Goal: Communication & Community: Answer question/provide support

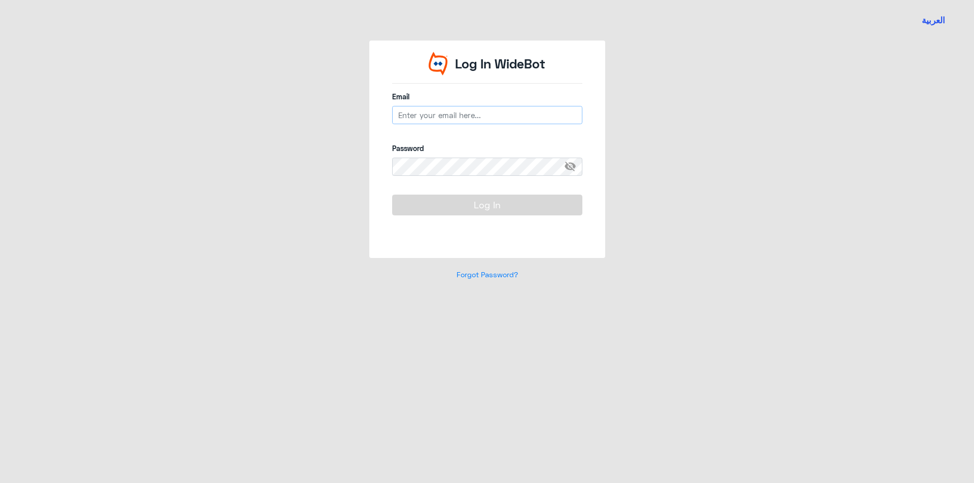
type input "[EMAIL_ADDRESS][DOMAIN_NAME]"
click at [501, 216] on div "Log In" at bounding box center [487, 217] width 190 height 44
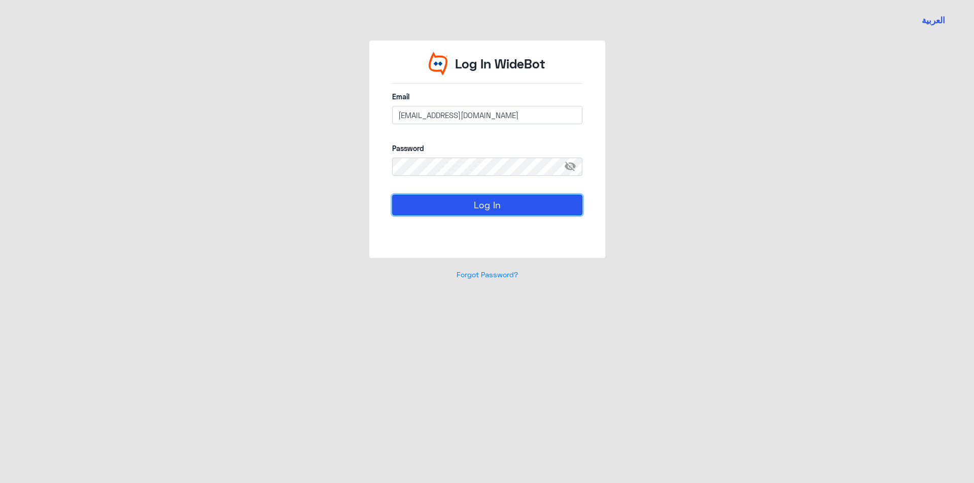
click at [499, 209] on button "Log In" at bounding box center [487, 205] width 190 height 20
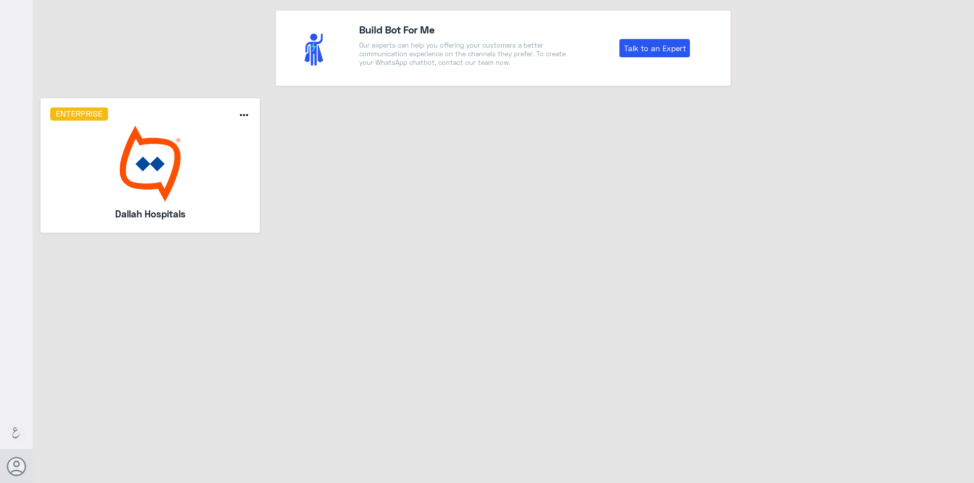
click at [195, 160] on img at bounding box center [150, 164] width 200 height 76
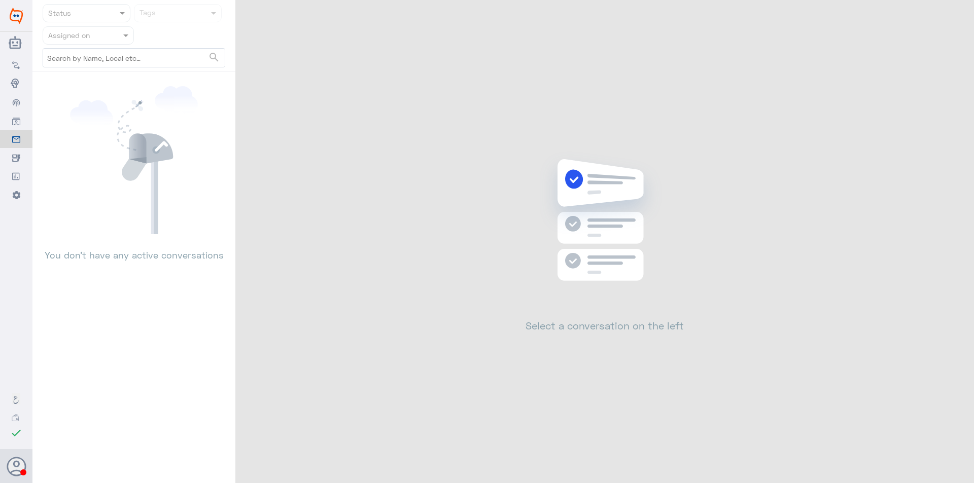
click at [93, 36] on input "text" at bounding box center [76, 35] width 56 height 12
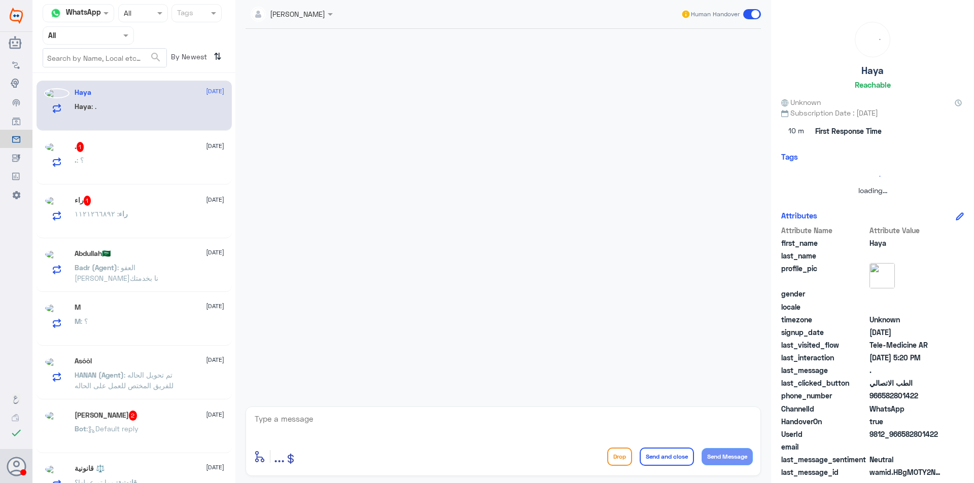
drag, startPoint x: 129, startPoint y: 34, endPoint x: 124, endPoint y: 41, distance: 8.4
click at [127, 34] on span at bounding box center [127, 35] width 13 height 11
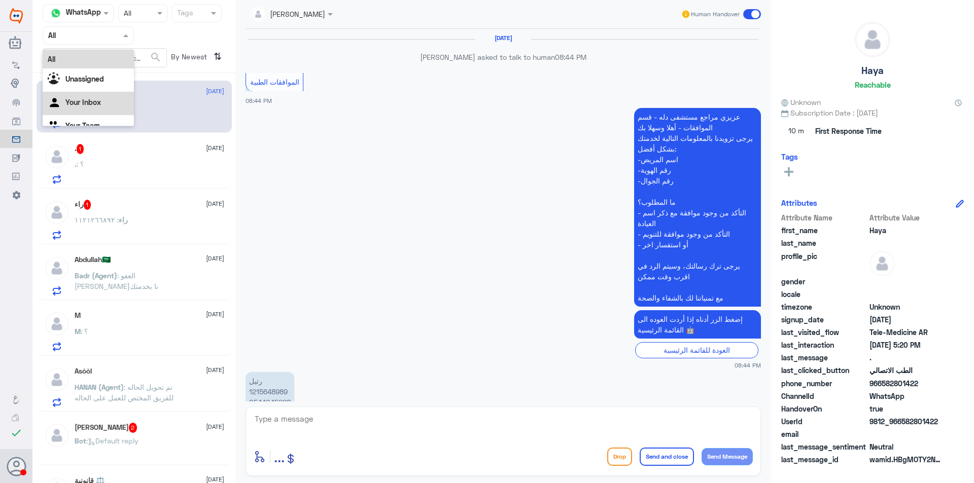
scroll to position [841, 0]
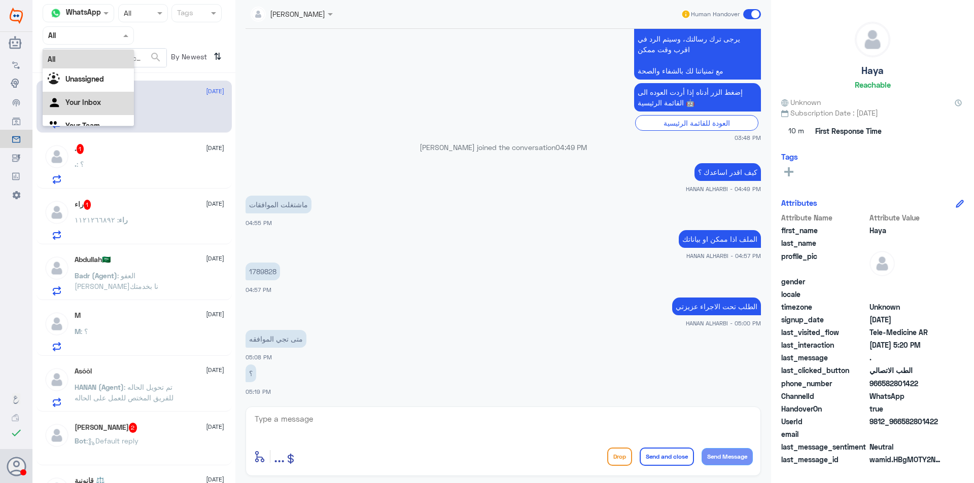
click at [119, 97] on div "Your Inbox" at bounding box center [88, 103] width 91 height 23
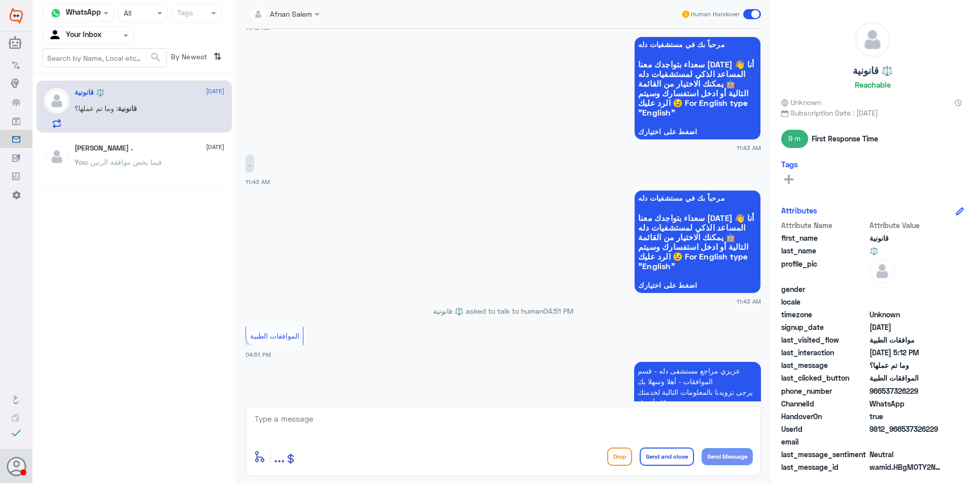
scroll to position [1485, 0]
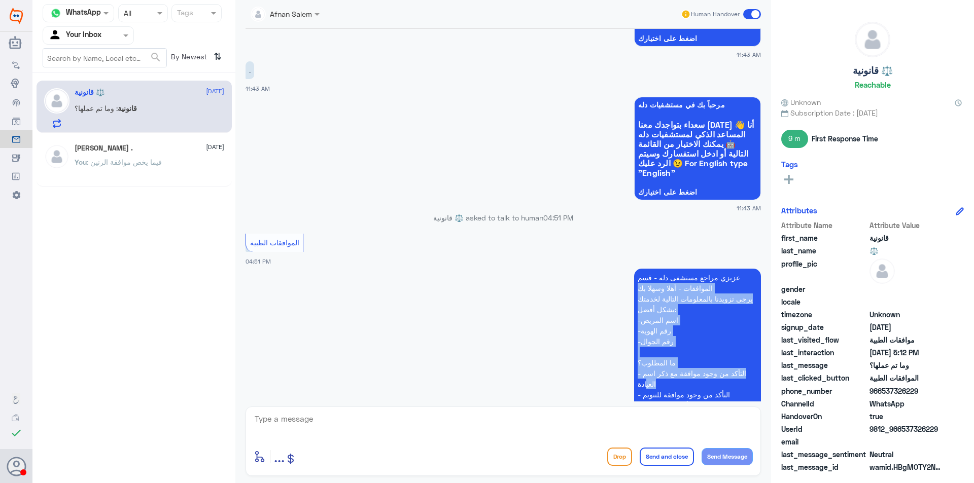
drag, startPoint x: 761, startPoint y: 276, endPoint x: 763, endPoint y: 334, distance: 58.3
click at [764, 376] on div "[DATE] مرحباً بك في مستشفيات دله سعداء بتواجدك معنا [DATE] 👋 أنا المساعد الذكي …" at bounding box center [502, 215] width 525 height 373
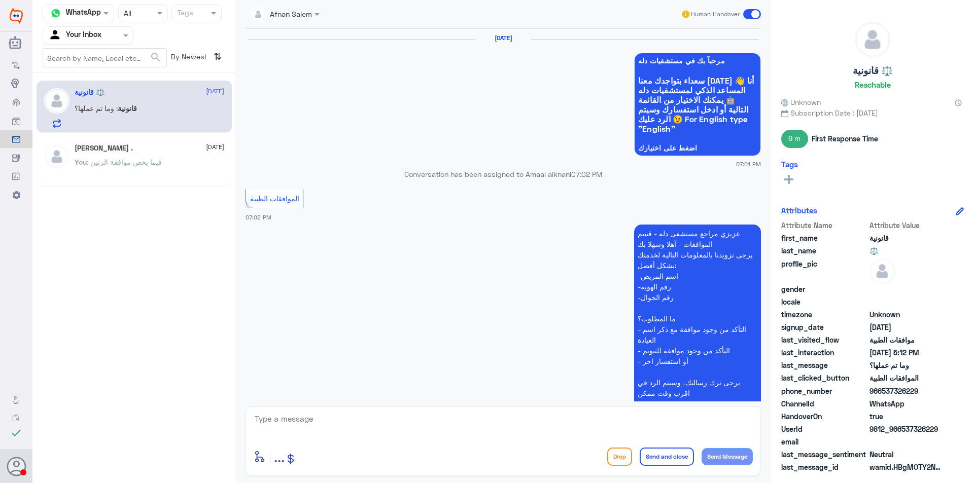
scroll to position [1226, 0]
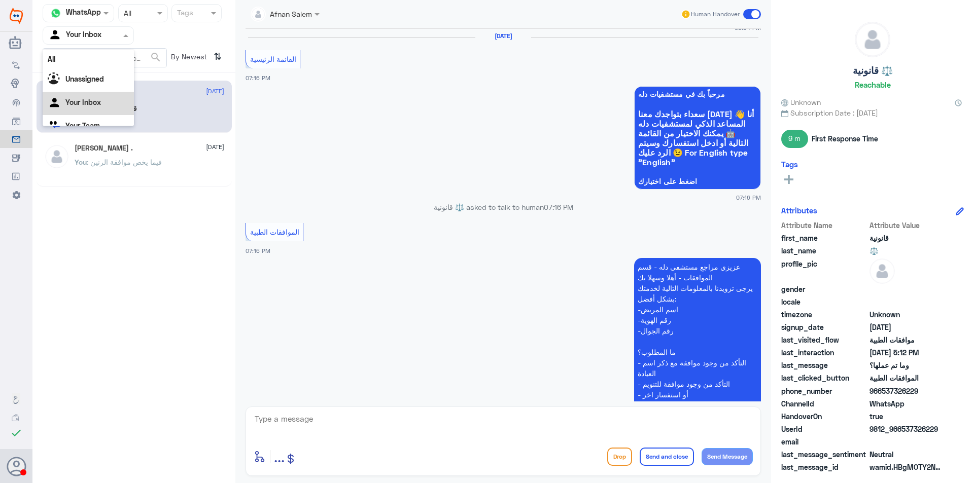
click at [93, 26] on div "Agent Filter Your Inbox" at bounding box center [88, 35] width 91 height 18
click at [111, 106] on div "Your Team" at bounding box center [88, 113] width 91 height 23
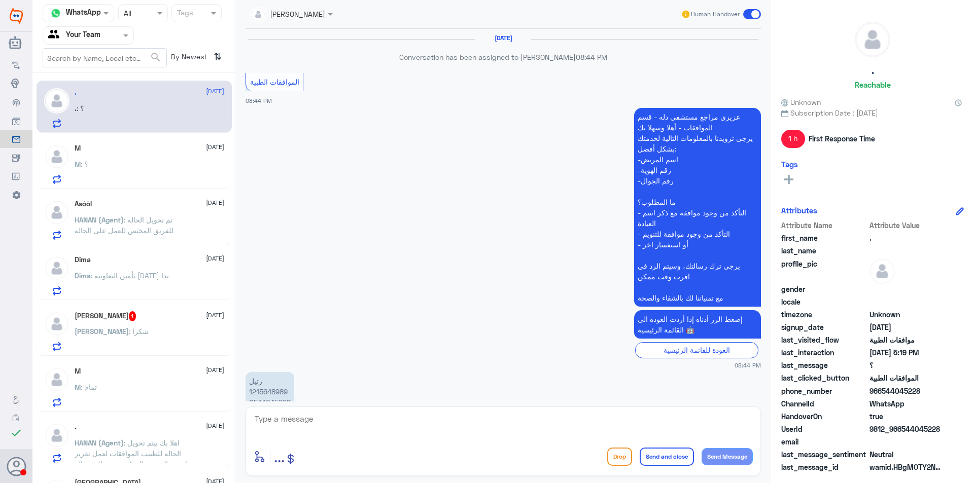
scroll to position [841, 0]
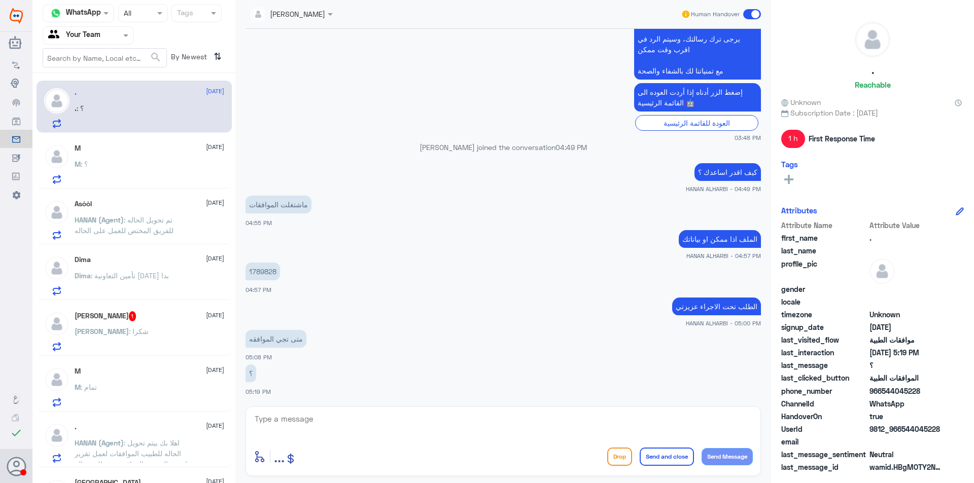
click at [146, 176] on div "M : ؟" at bounding box center [150, 172] width 150 height 23
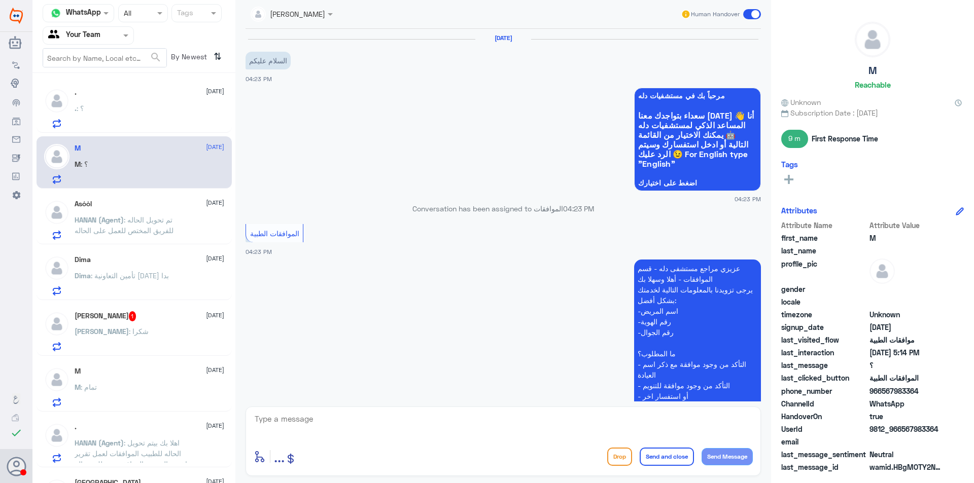
scroll to position [367, 0]
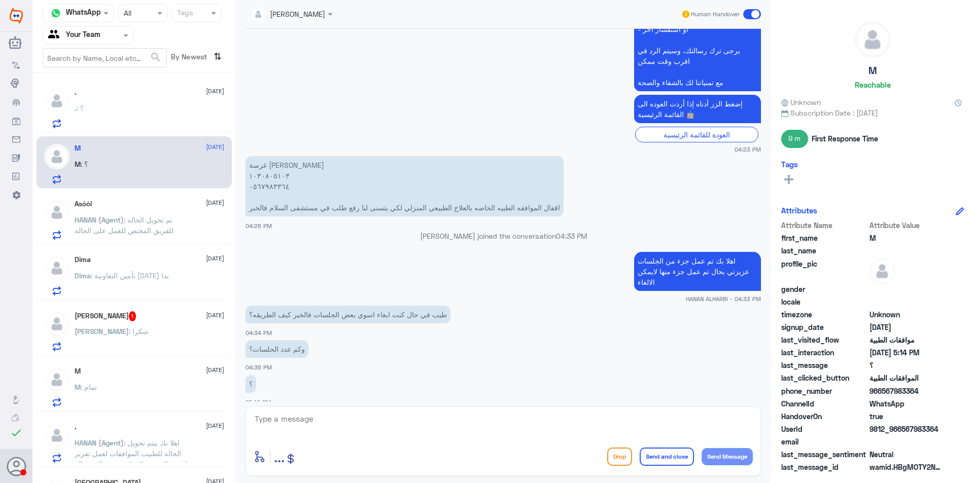
click at [272, 173] on p "غرسة [PERSON_NAME] ١٠٣٠٨٠٥١٠٣ ٠٥٦٧٩٨٣٣٦٤ اقفال الموافقه الطبيه الخاصه بالعلاج ا…" at bounding box center [404, 186] width 318 height 60
copy p "١٠٣٠٨٠٥١٠٣"
click at [143, 206] on div "Asóòl [DATE]" at bounding box center [150, 204] width 150 height 9
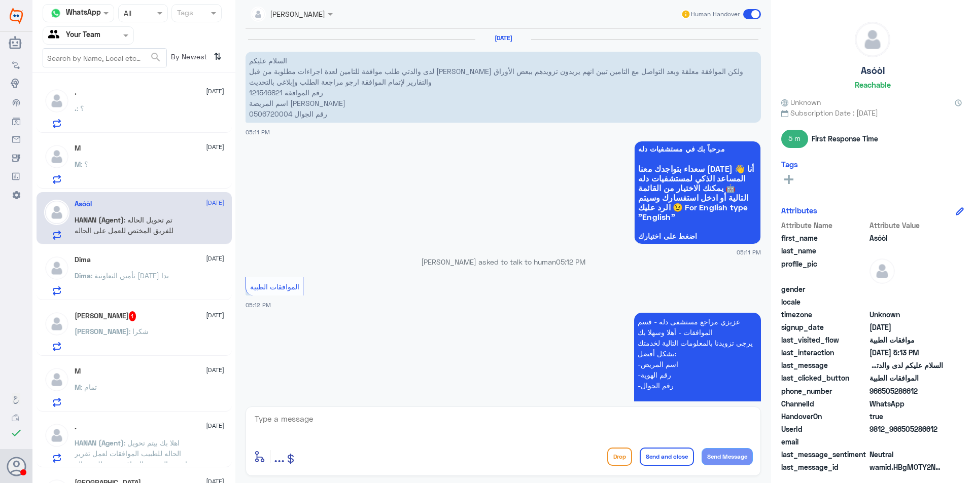
scroll to position [327, 0]
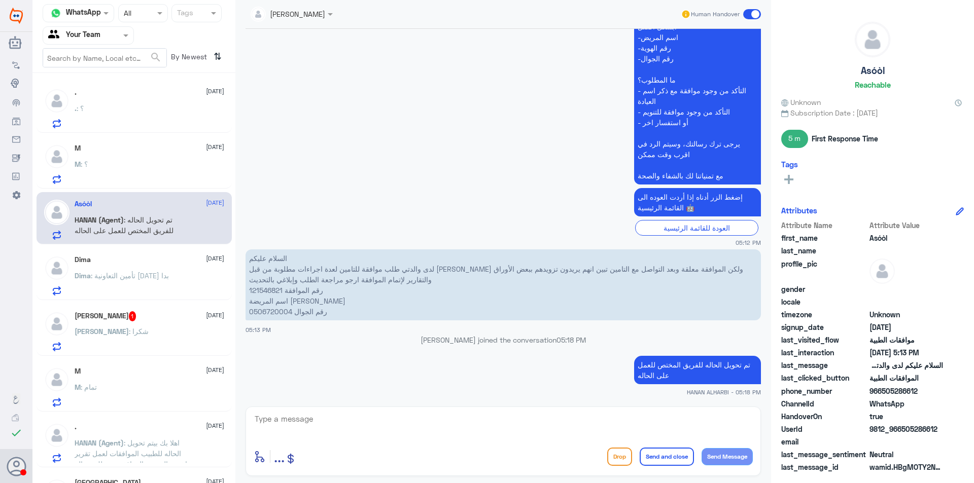
click at [165, 268] on div "Dima [DATE] Dima : تأمين التعاونية [DATE] بدا" at bounding box center [150, 276] width 150 height 40
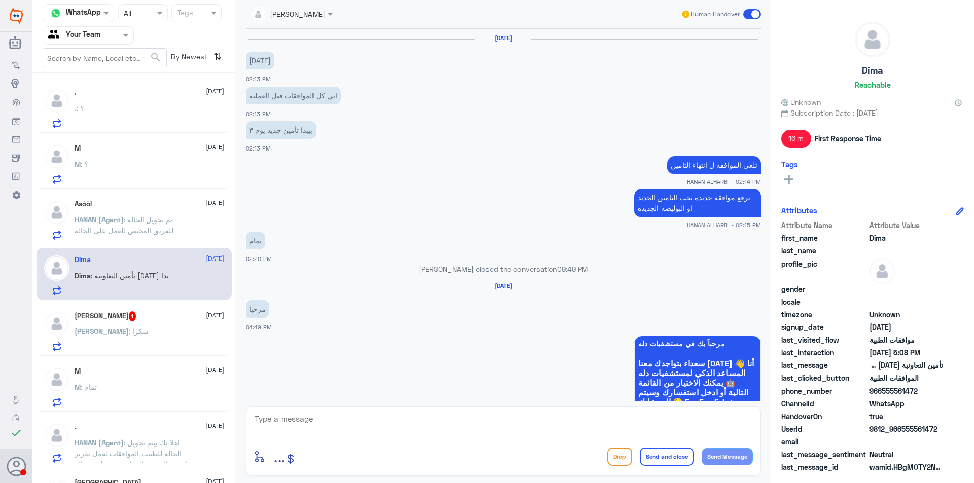
scroll to position [618, 0]
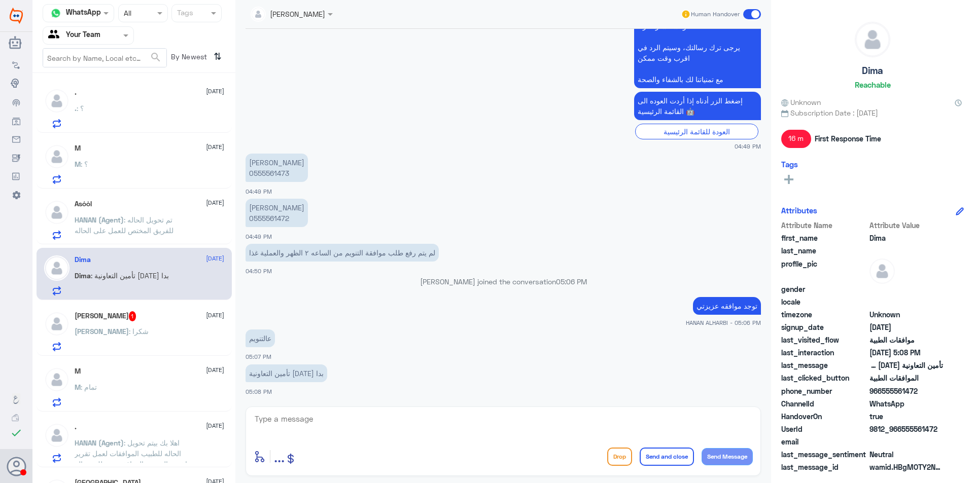
click at [157, 338] on div "[PERSON_NAME] : شكرا" at bounding box center [150, 340] width 150 height 23
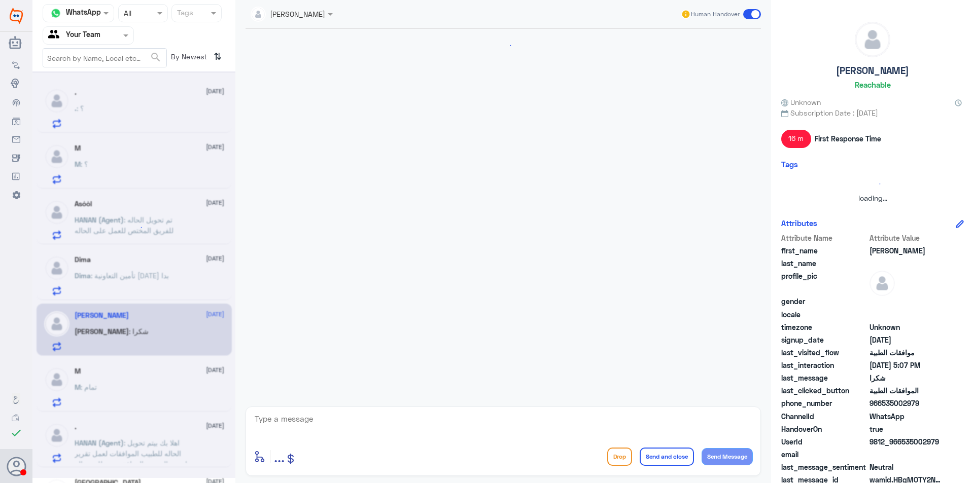
scroll to position [335, 0]
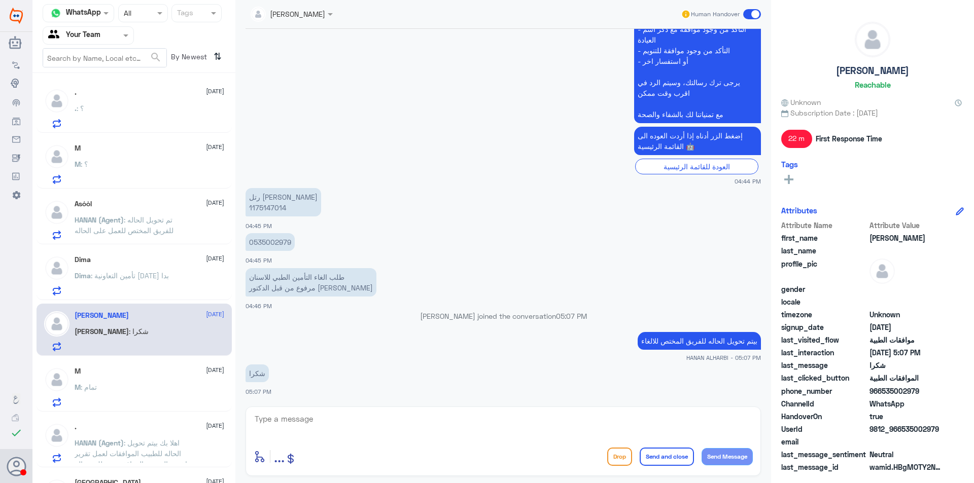
click at [163, 438] on p "HANAN (Agent) : اهلا بك بيتم تحويل الحاله للطبيب الموافقات لعمل تقرير اخر بحال …" at bounding box center [132, 450] width 114 height 25
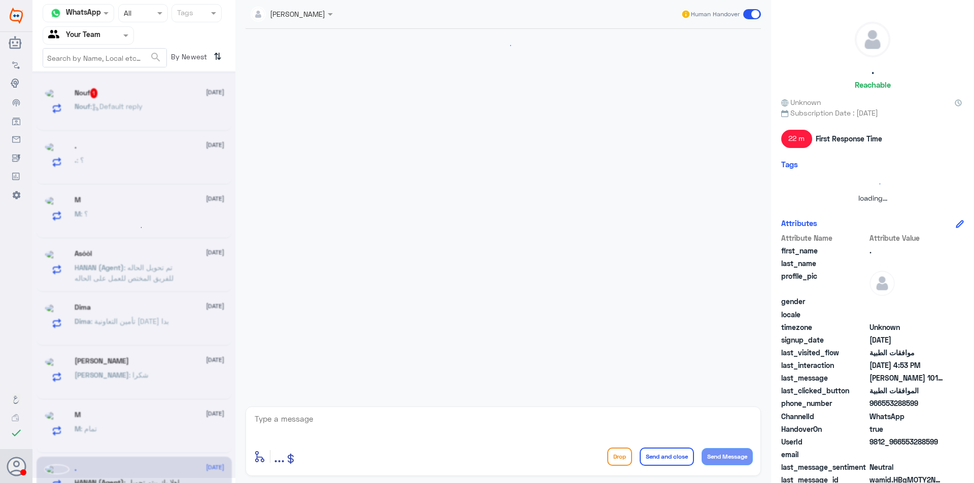
scroll to position [1010, 0]
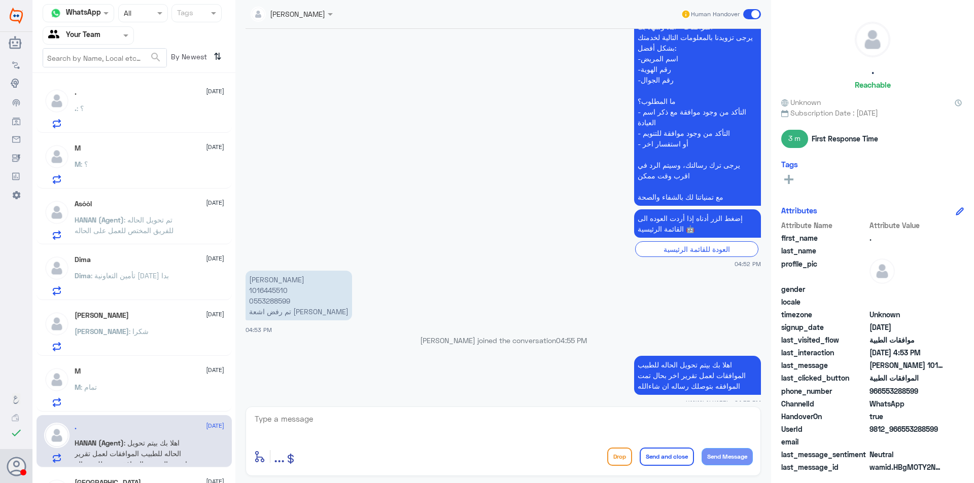
click at [138, 110] on div ". : ؟" at bounding box center [150, 116] width 150 height 23
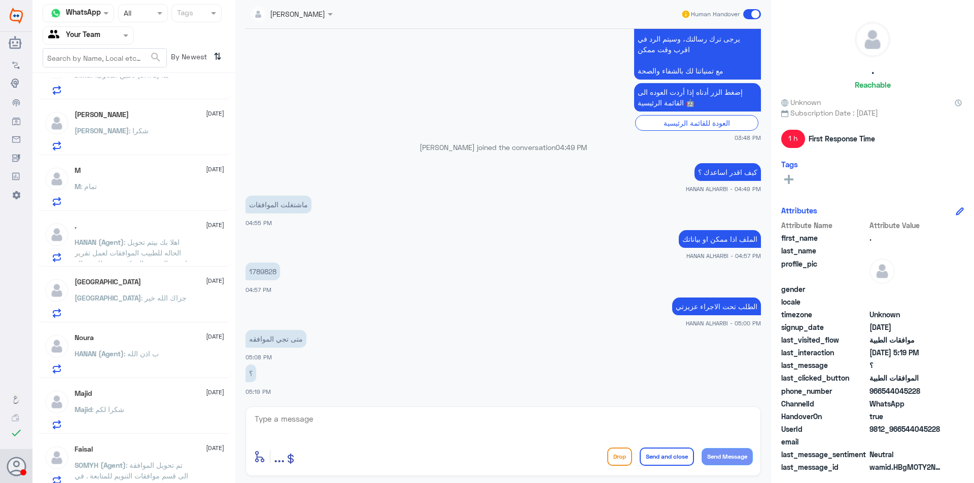
scroll to position [203, 0]
click at [151, 428] on div "Majid : شكرا لكم" at bounding box center [150, 416] width 150 height 23
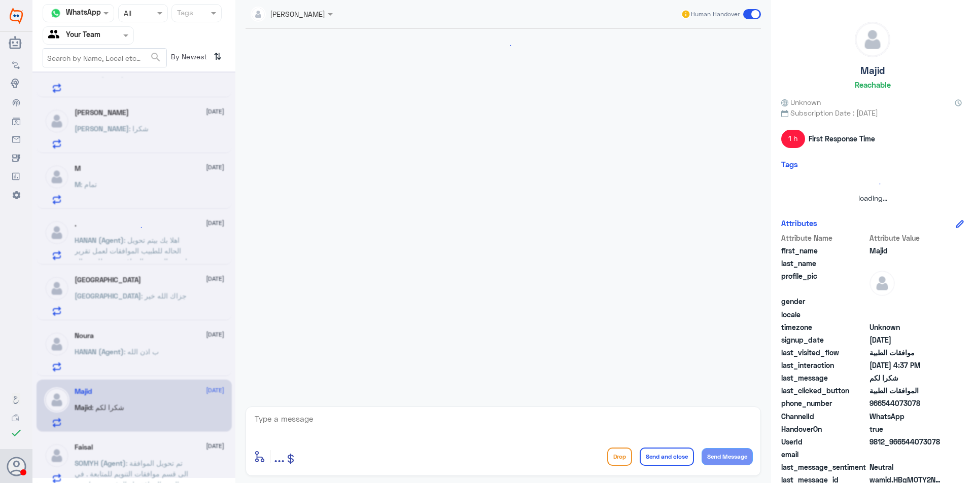
scroll to position [457, 0]
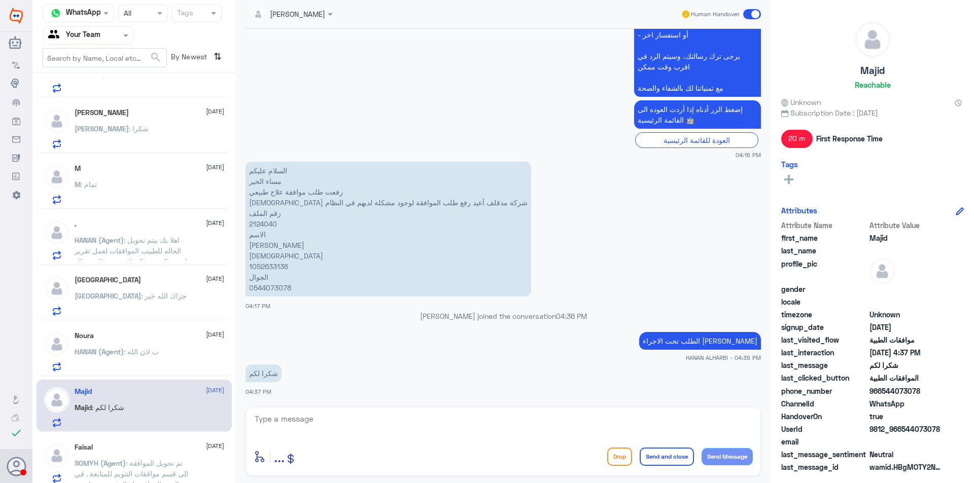
click at [163, 456] on div "Faisal [DATE] SOMYH (Agent) : تم تحويل الموافقة الى قسم موافقات التنويم للمتابع…" at bounding box center [150, 463] width 150 height 40
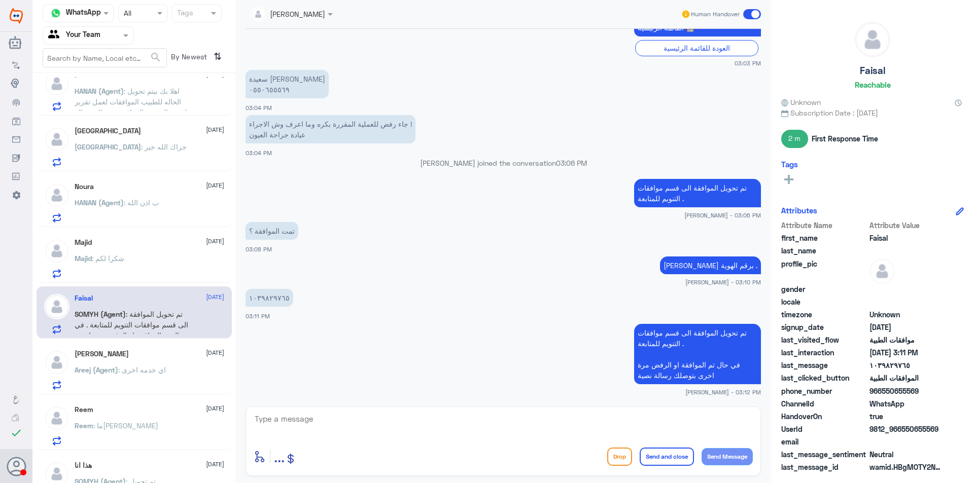
scroll to position [355, 0]
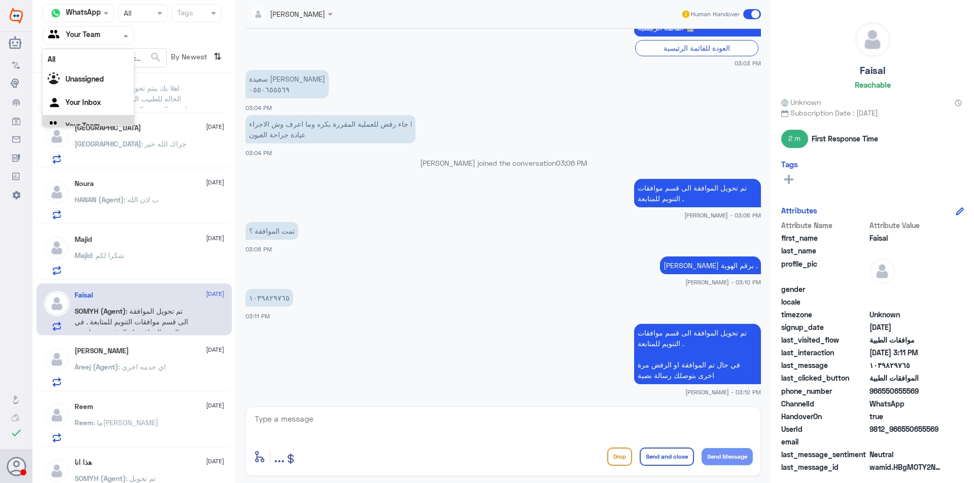
click at [122, 29] on div at bounding box center [88, 35] width 90 height 12
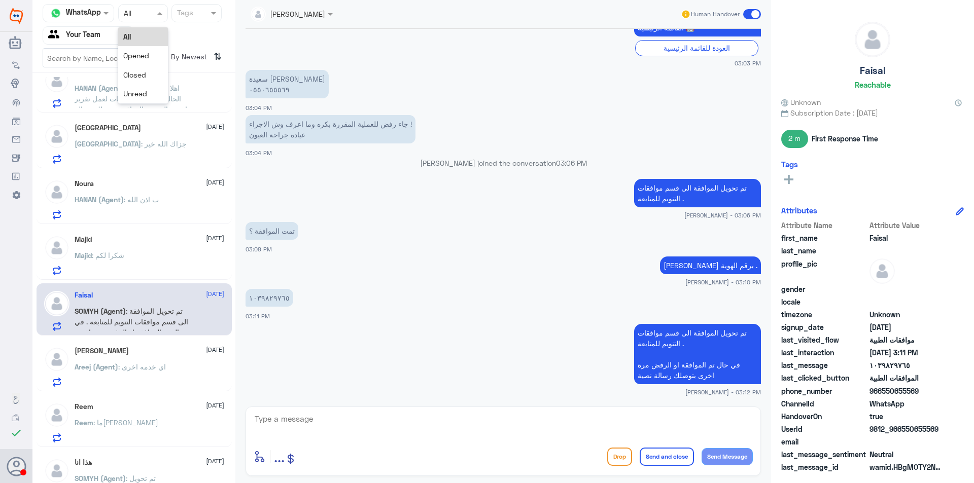
click at [151, 12] on div at bounding box center [143, 13] width 49 height 12
click at [101, 29] on div "Agent Filter Your Team" at bounding box center [88, 35] width 91 height 18
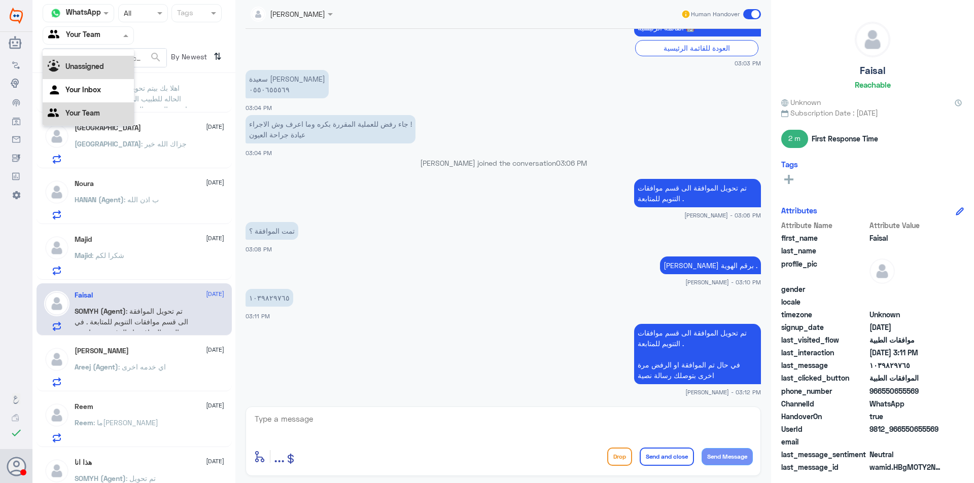
click at [108, 73] on div "Unassigned" at bounding box center [88, 67] width 91 height 23
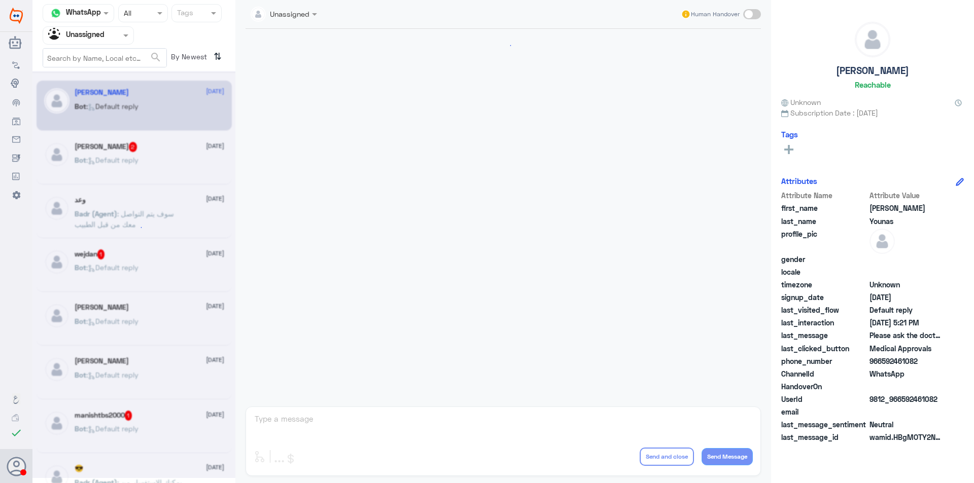
scroll to position [862, 0]
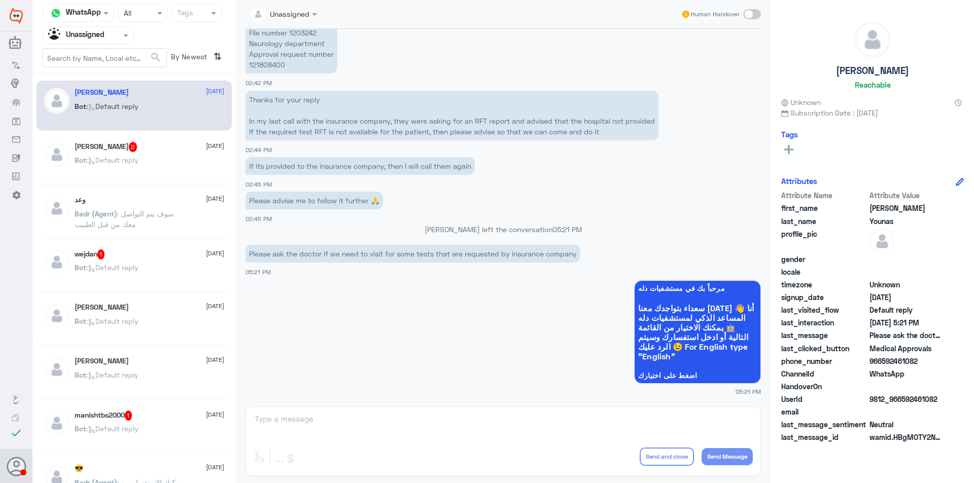
click at [128, 144] on div "Khaled Rawy 2 [DATE]" at bounding box center [150, 147] width 150 height 10
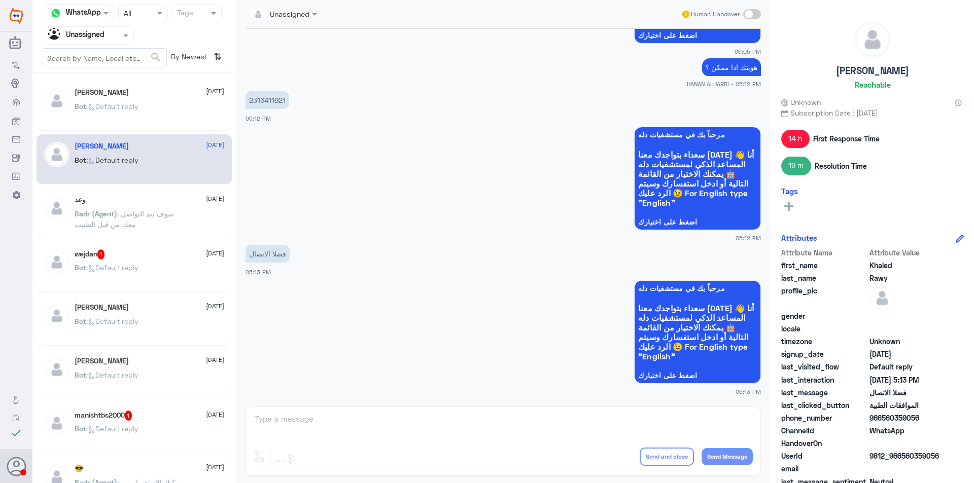
click at [153, 219] on p "Badr (Agent) : سوف يتم التواصل معك من قبل الطبيب" at bounding box center [132, 220] width 114 height 25
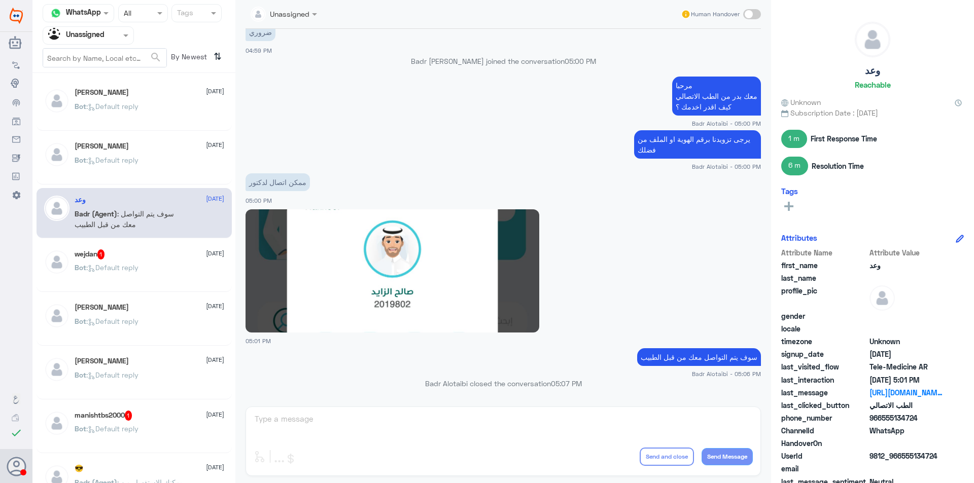
click at [162, 263] on div "wejdan 1 [DATE] Bot : Default reply" at bounding box center [150, 269] width 150 height 38
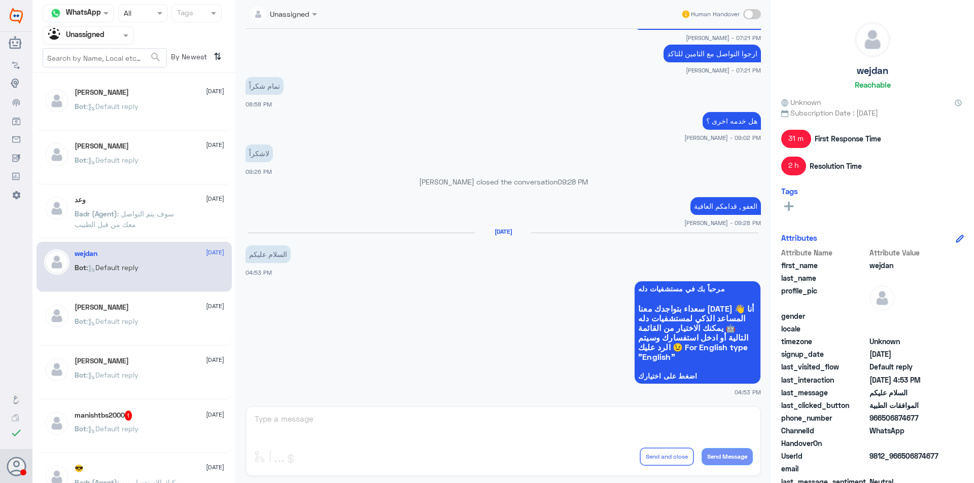
click at [161, 312] on div "[PERSON_NAME] [DATE] Bot : Default reply" at bounding box center [150, 322] width 150 height 38
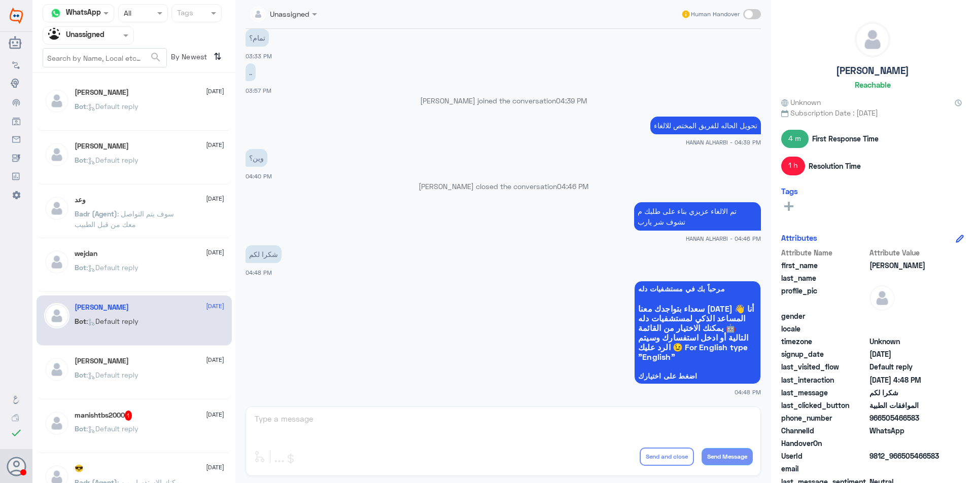
click at [161, 377] on div "Bot : Default reply" at bounding box center [150, 383] width 150 height 23
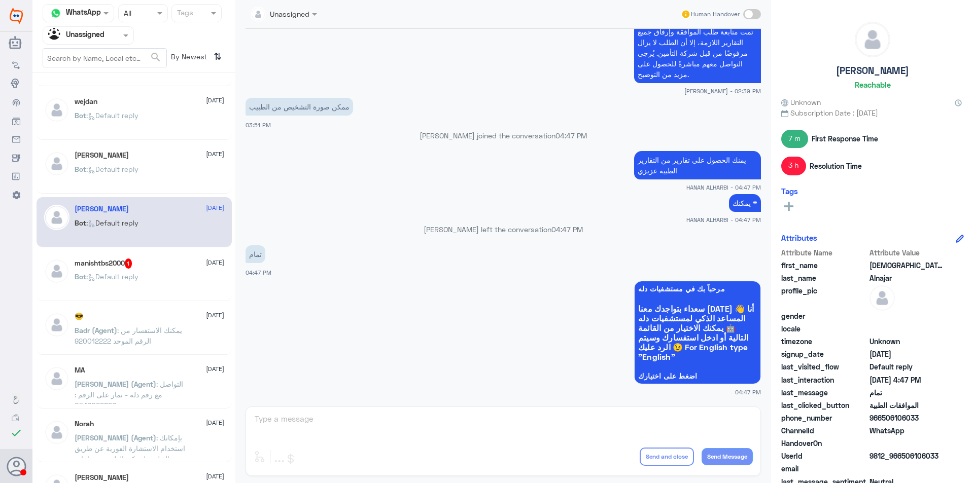
click at [155, 313] on div "😎 [DATE]" at bounding box center [150, 316] width 150 height 9
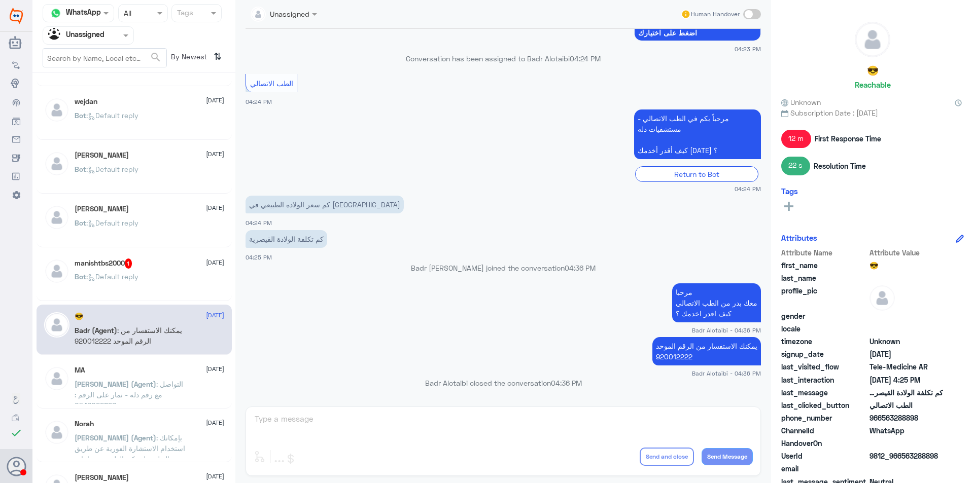
click at [161, 282] on div "Bot : Default reply" at bounding box center [150, 285] width 150 height 23
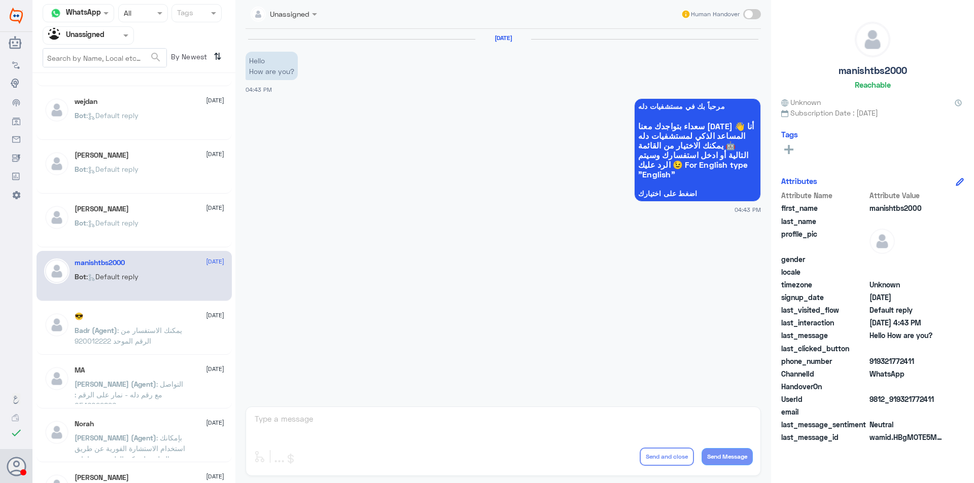
click at [158, 402] on p "[PERSON_NAME] (Agent) : التواصل مع رقم دله - نمار على الرقم : 0546022896" at bounding box center [132, 391] width 114 height 25
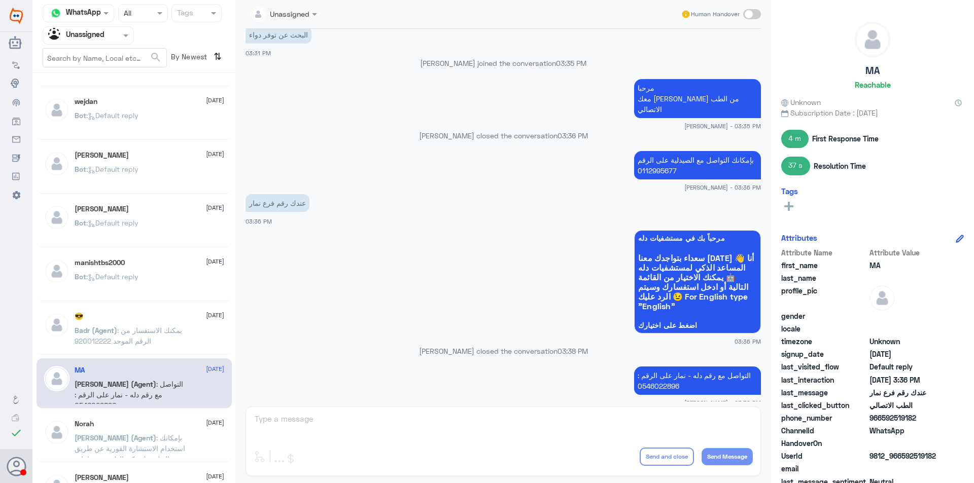
click at [166, 431] on div "Norah [DATE] [PERSON_NAME] (Agent) : بإمكانك استخدام الاستشارة الفورية عن طريق …" at bounding box center [150, 439] width 150 height 38
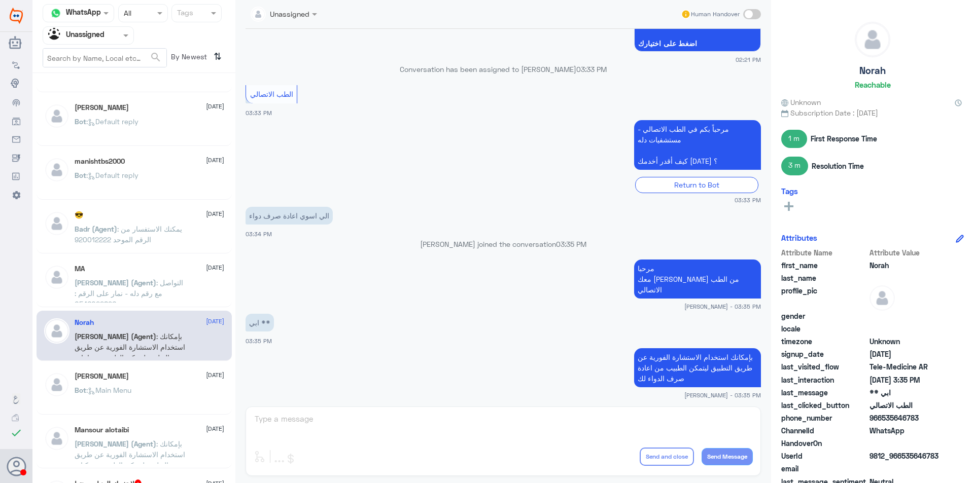
click at [150, 400] on div "Bot : Main Menu" at bounding box center [150, 398] width 150 height 23
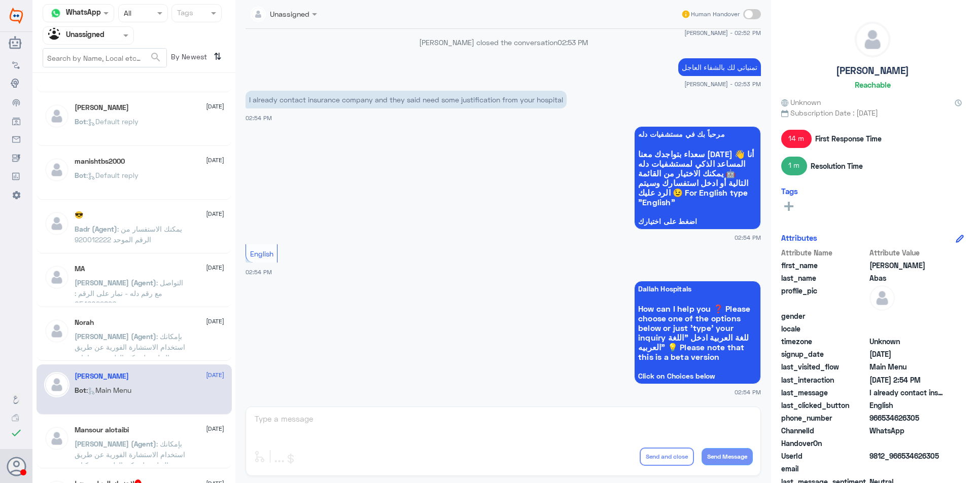
click at [163, 449] on p "[PERSON_NAME] (Agent) : بإمكانك استخدام الاستشارة الفورية عن طريق التطبيق ليتمك…" at bounding box center [132, 451] width 114 height 25
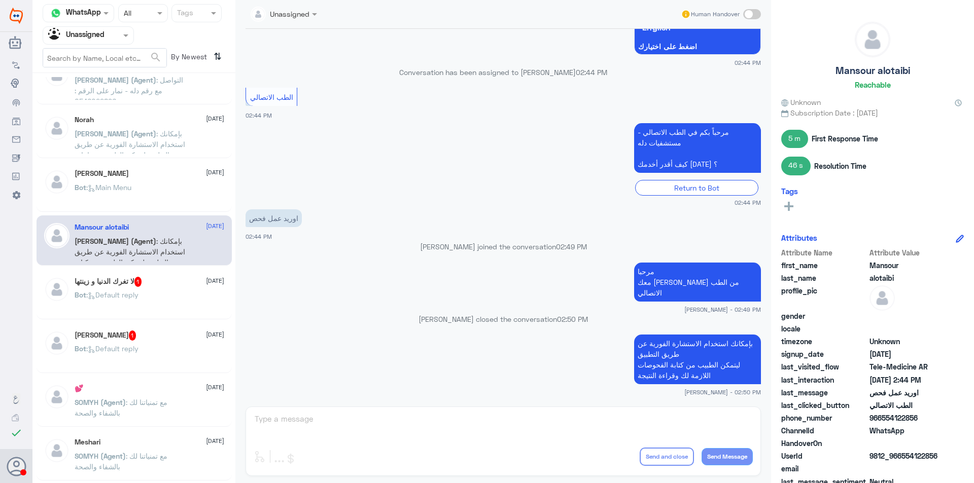
click at [206, 386] on span "[DATE]" at bounding box center [215, 387] width 18 height 9
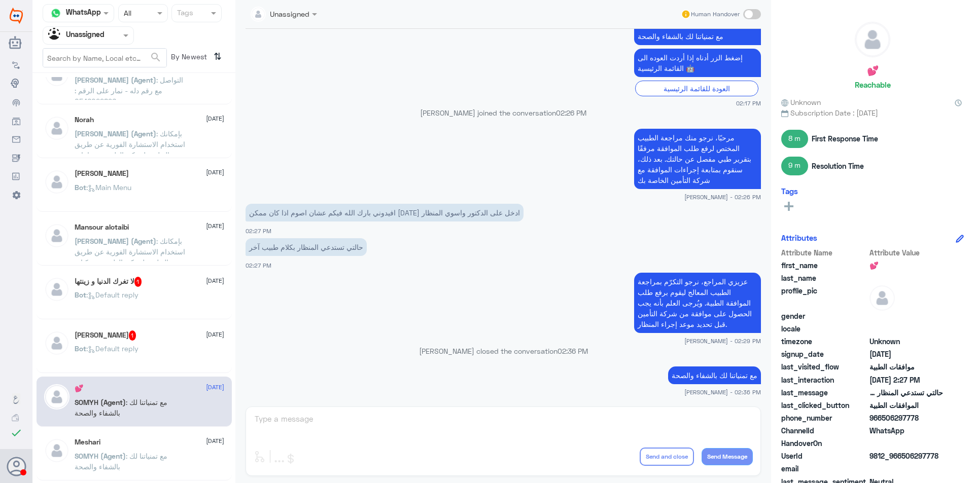
click at [166, 296] on div "Bot : Default reply" at bounding box center [150, 303] width 150 height 23
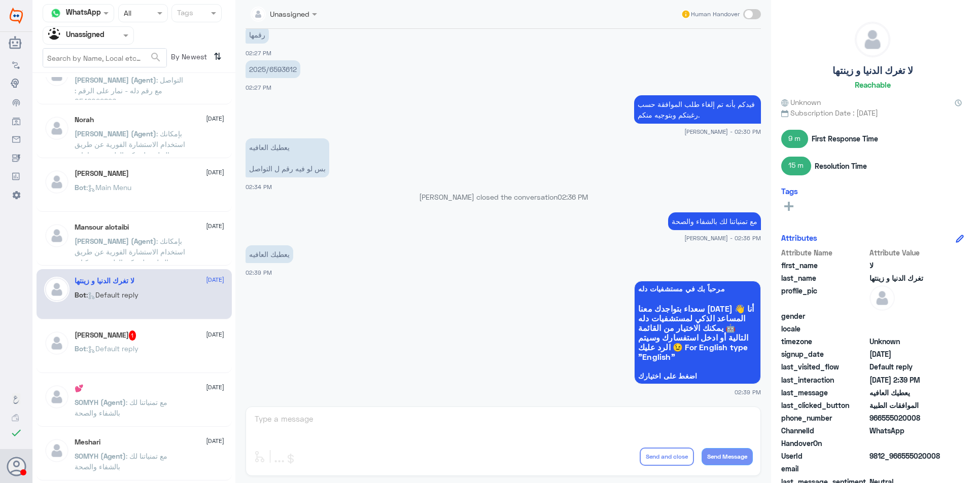
click at [165, 359] on div "Bot : Default reply" at bounding box center [150, 357] width 150 height 23
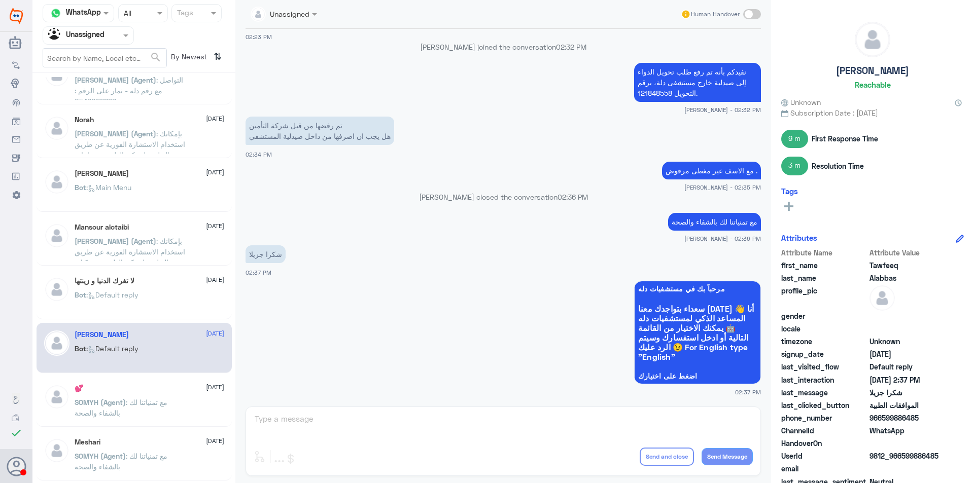
click at [172, 403] on p "SOMYH (Agent) : مع تمنياتنا لك بالشفاء والصحة" at bounding box center [132, 409] width 114 height 25
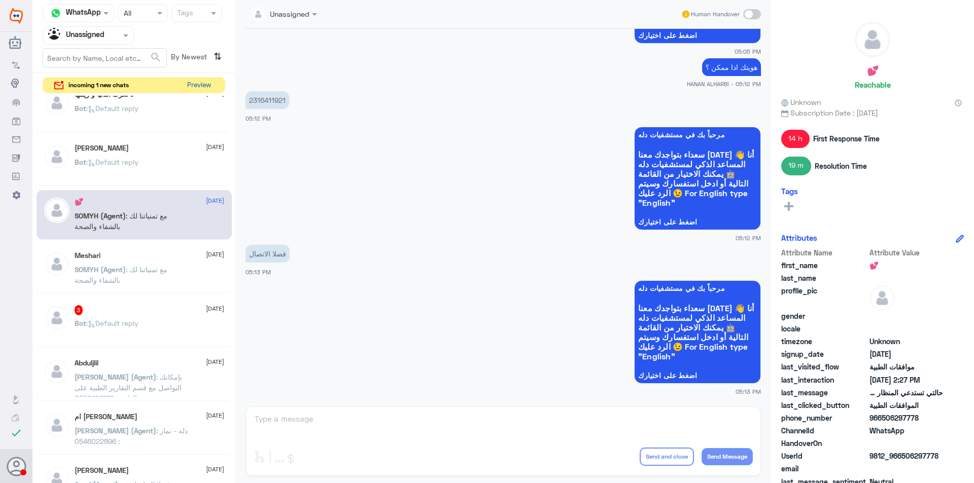
click at [202, 86] on button "Preview" at bounding box center [198, 86] width 31 height 16
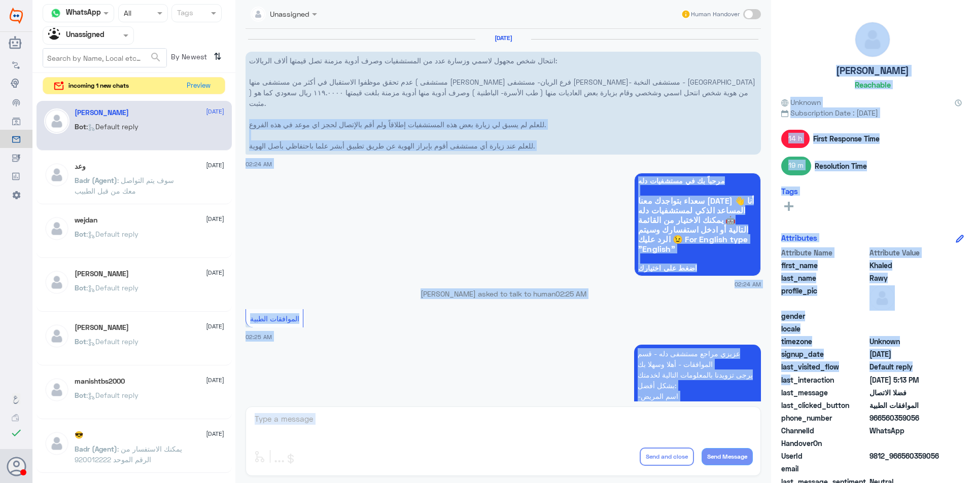
drag, startPoint x: 766, startPoint y: 120, endPoint x: 772, endPoint y: 154, distance: 34.0
click at [791, 372] on div "Channel WhatsApp Status × All Tags Agent Filter Unassigned search By Newest ⇅ i…" at bounding box center [502, 243] width 941 height 486
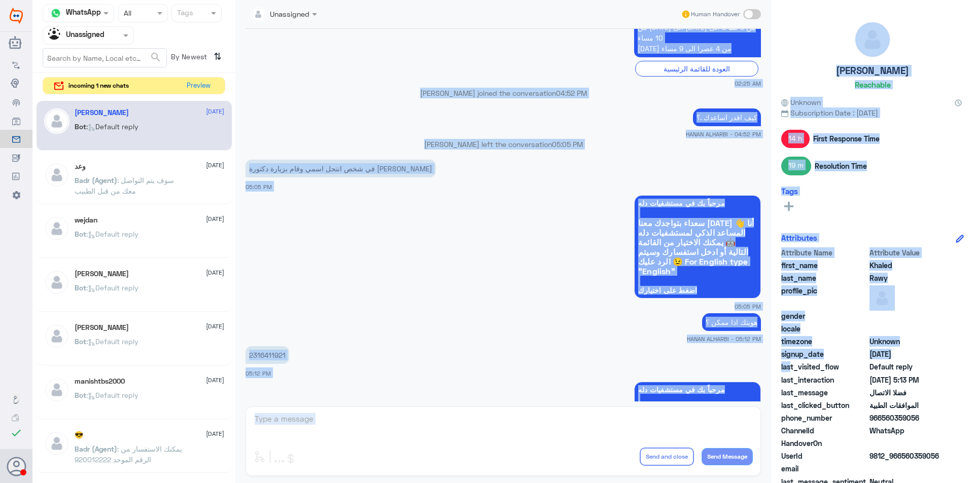
click at [472, 163] on app-msgs-text "في شخص انتحل اسمي وقام بزيارة دكتورة [PERSON_NAME]" at bounding box center [502, 169] width 515 height 19
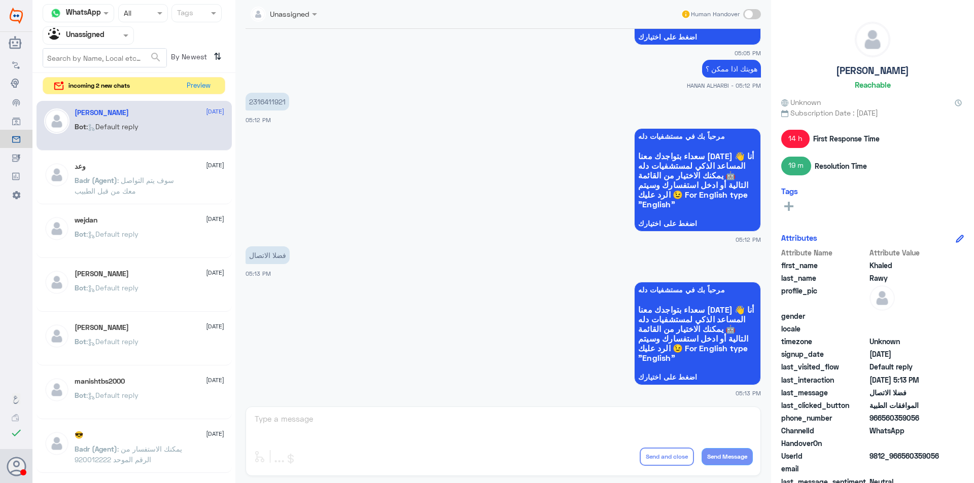
click at [275, 100] on p "2316411921" at bounding box center [267, 102] width 44 height 18
copy p "2316411921"
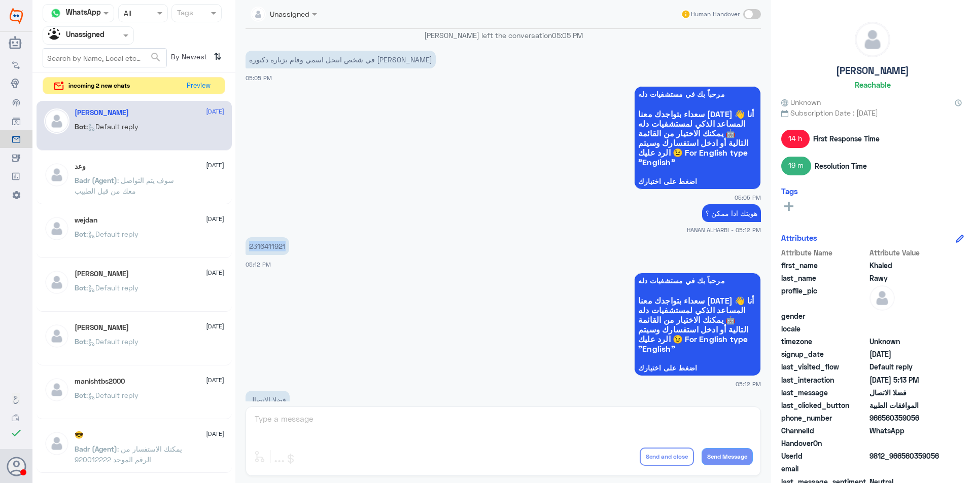
scroll to position [805, 0]
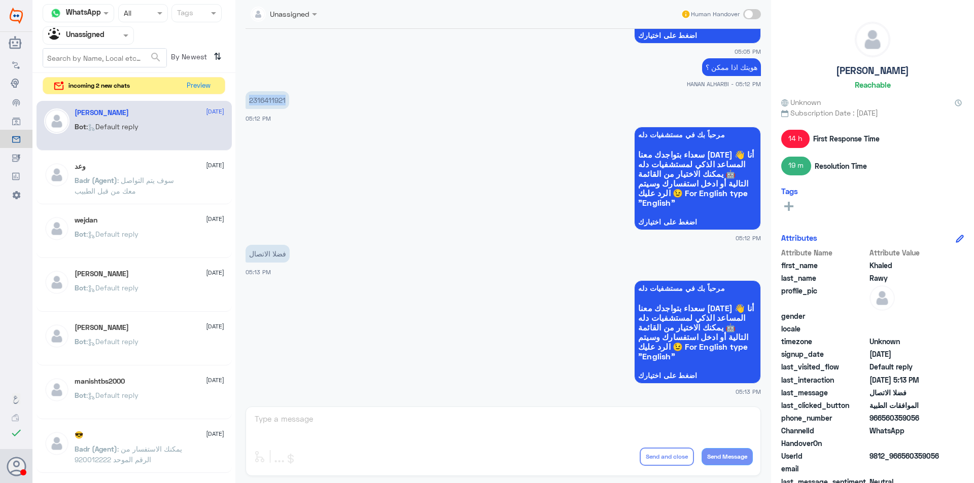
drag, startPoint x: 922, startPoint y: 417, endPoint x: 882, endPoint y: 421, distance: 39.3
click at [882, 421] on span "966560359056" at bounding box center [906, 418] width 74 height 11
copy span "560359056"
